Goal: Transaction & Acquisition: Purchase product/service

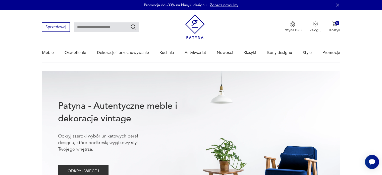
click at [87, 26] on input "text" at bounding box center [106, 27] width 65 height 10
type input "**********"
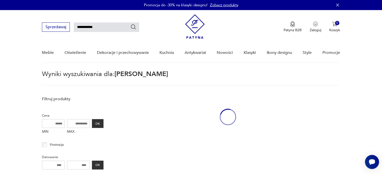
scroll to position [18, 0]
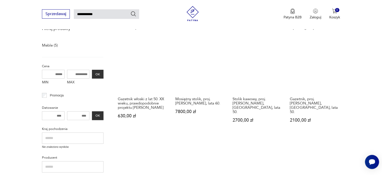
scroll to position [68, 0]
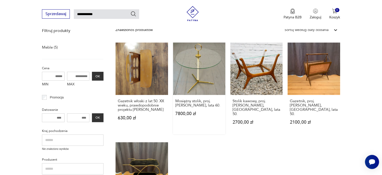
click at [193, 57] on link "Mosiężny stolik, proj. [PERSON_NAME], lata 60. 7800,00 zł" at bounding box center [199, 87] width 52 height 91
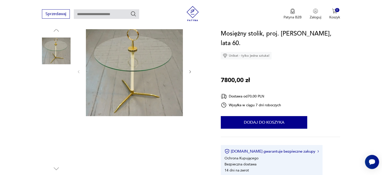
scroll to position [50, 0]
